Goal: Task Accomplishment & Management: Manage account settings

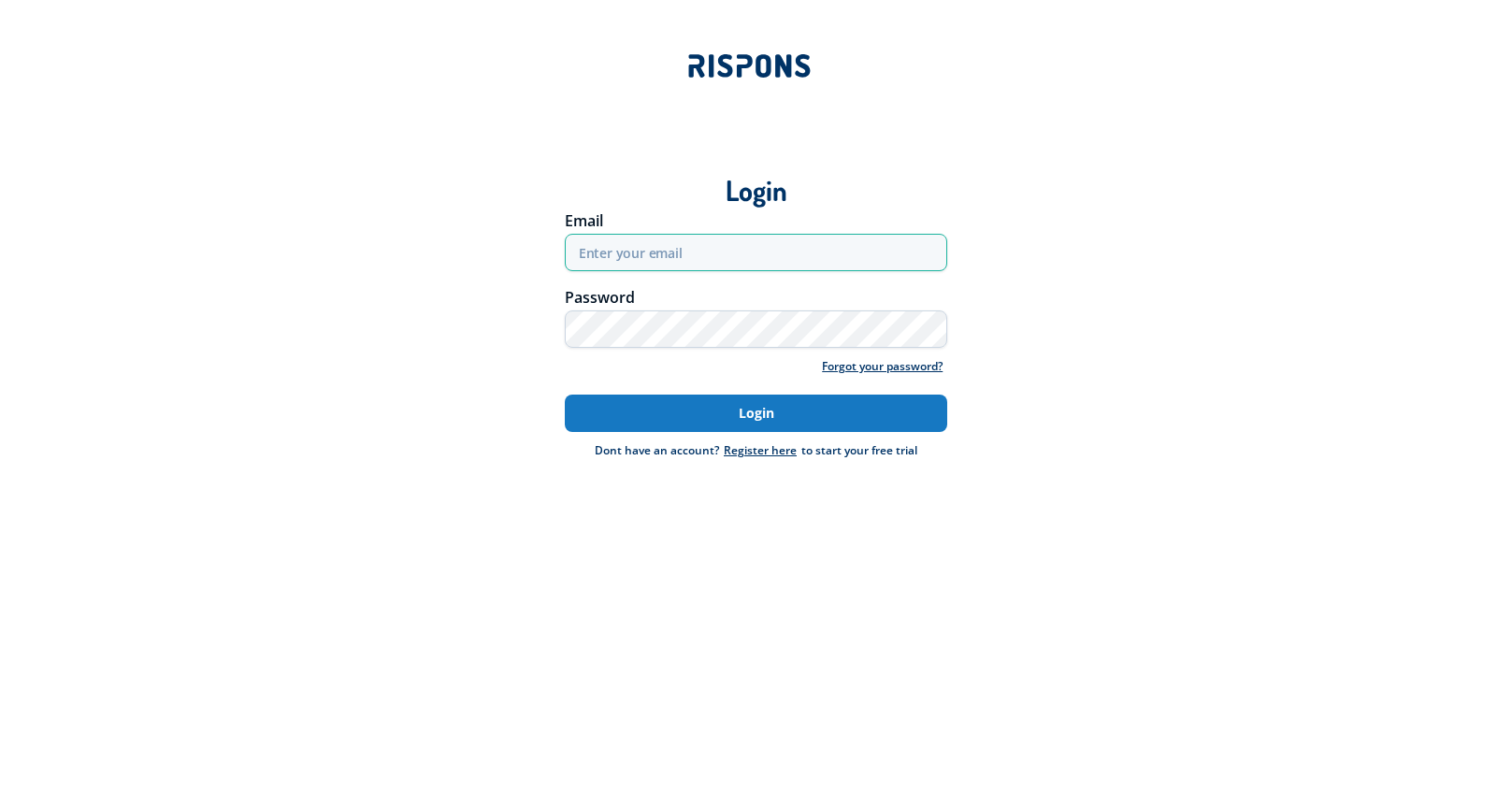
type input "[EMAIL_ADDRESS][DOMAIN_NAME]"
click at [732, 412] on button "Login" at bounding box center [756, 413] width 384 height 38
type input "[EMAIL_ADDRESS][DOMAIN_NAME]"
click at [721, 414] on button "Login" at bounding box center [756, 413] width 384 height 38
